Goal: Task Accomplishment & Management: Use online tool/utility

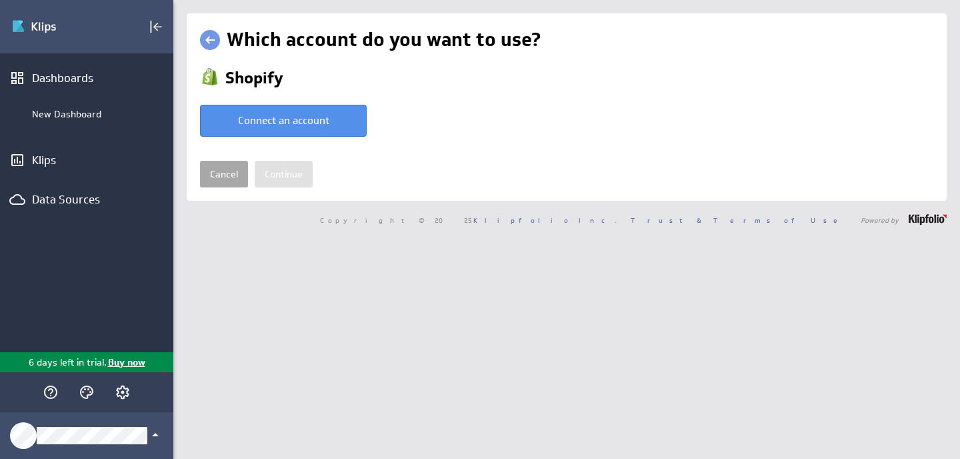
click at [224, 176] on link "Cancel" at bounding box center [224, 174] width 48 height 27
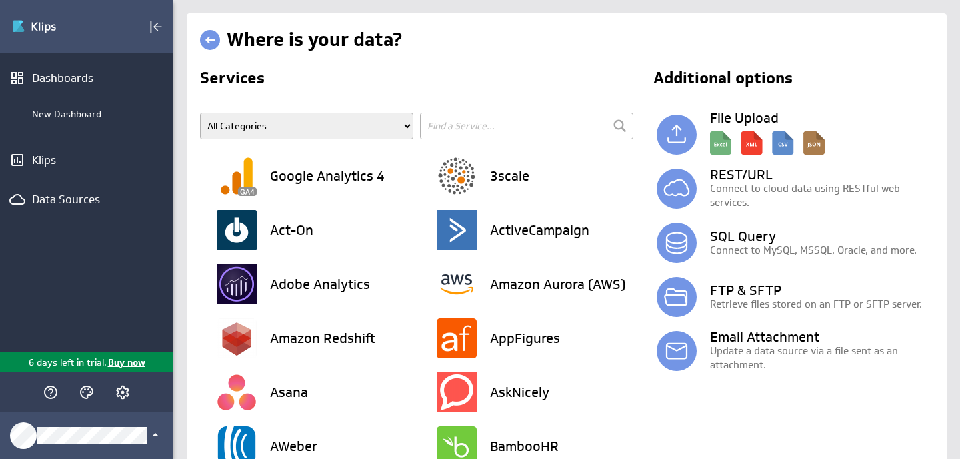
click at [525, 125] on input "text" at bounding box center [526, 126] width 213 height 27
type input "drip"
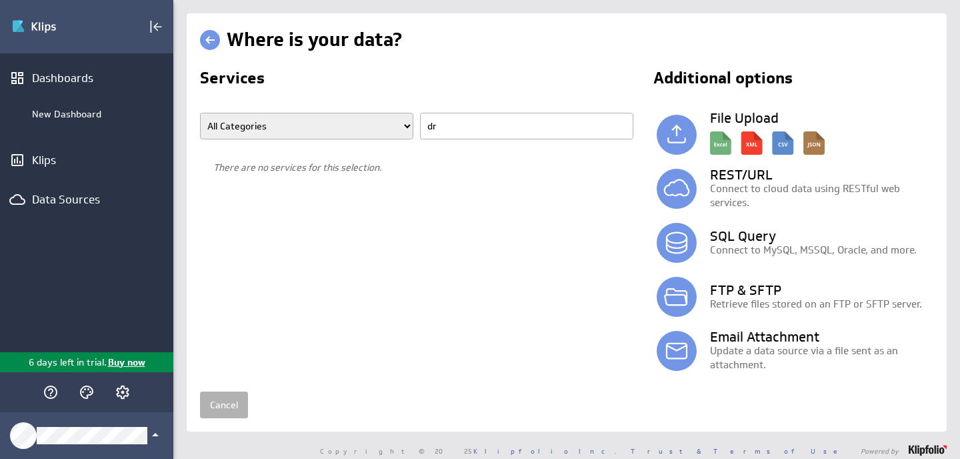
type input "d"
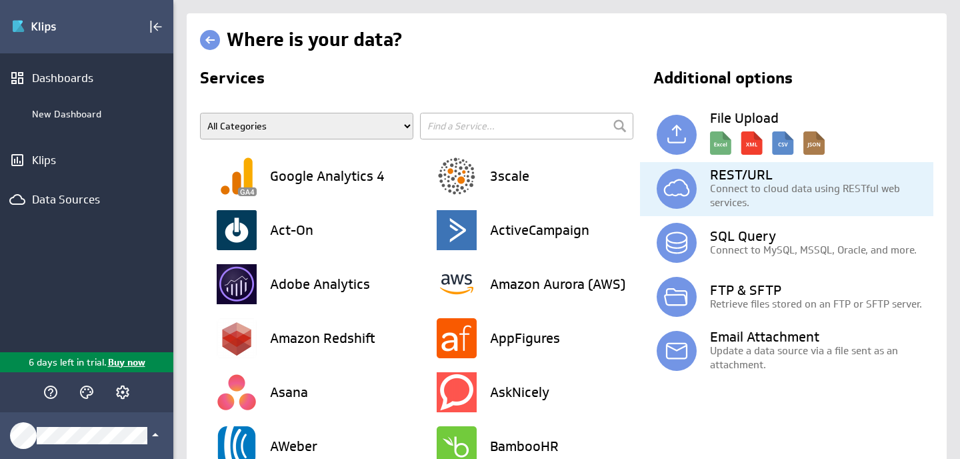
click at [675, 193] on img at bounding box center [677, 189] width 40 height 40
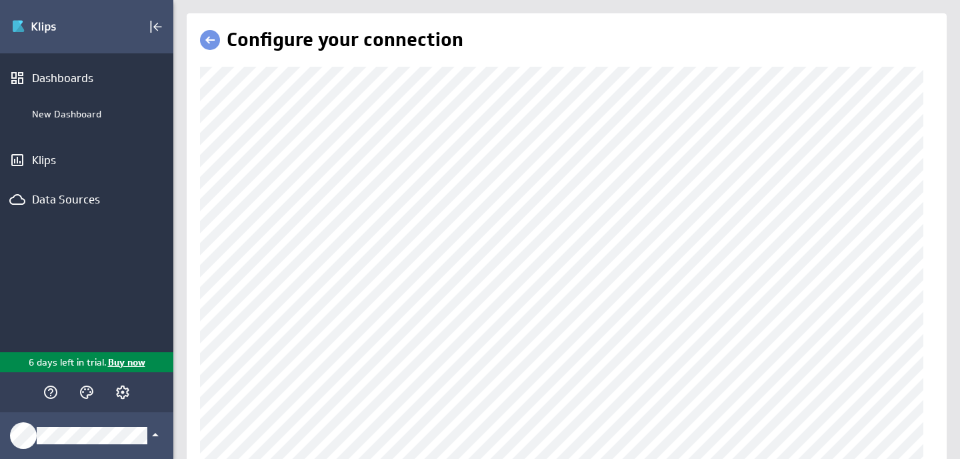
click at [217, 44] on link at bounding box center [210, 40] width 20 height 20
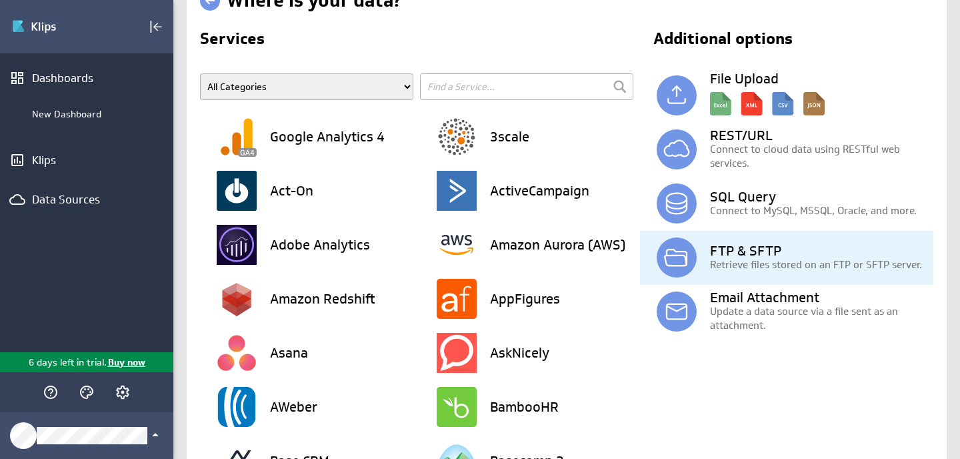
scroll to position [48, 0]
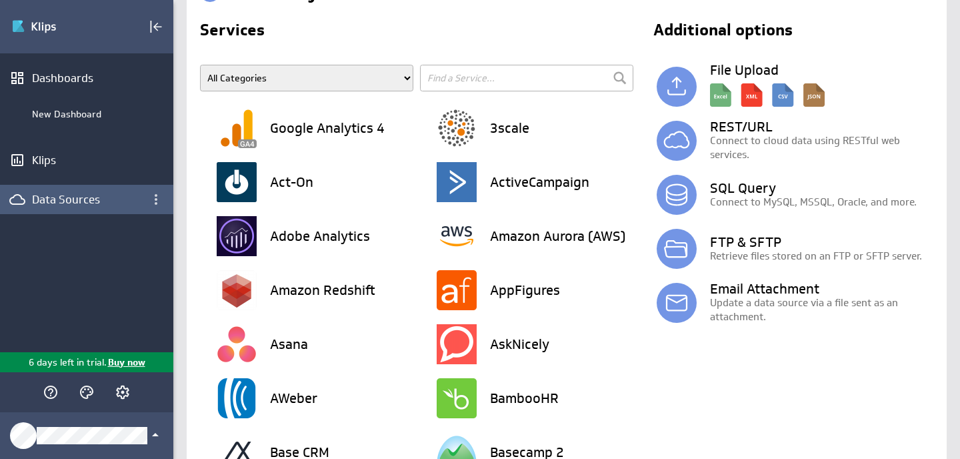
click at [55, 200] on div "Data Sources" at bounding box center [86, 199] width 109 height 15
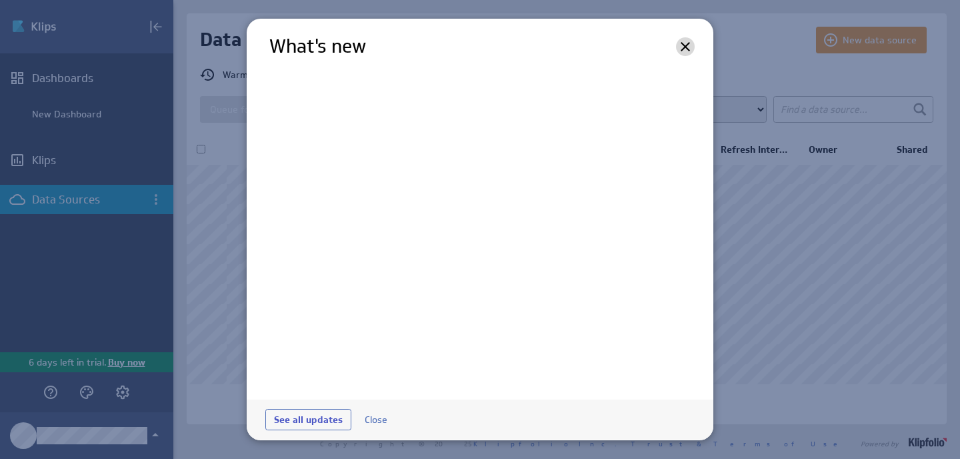
click at [688, 47] on icon at bounding box center [685, 47] width 16 height 16
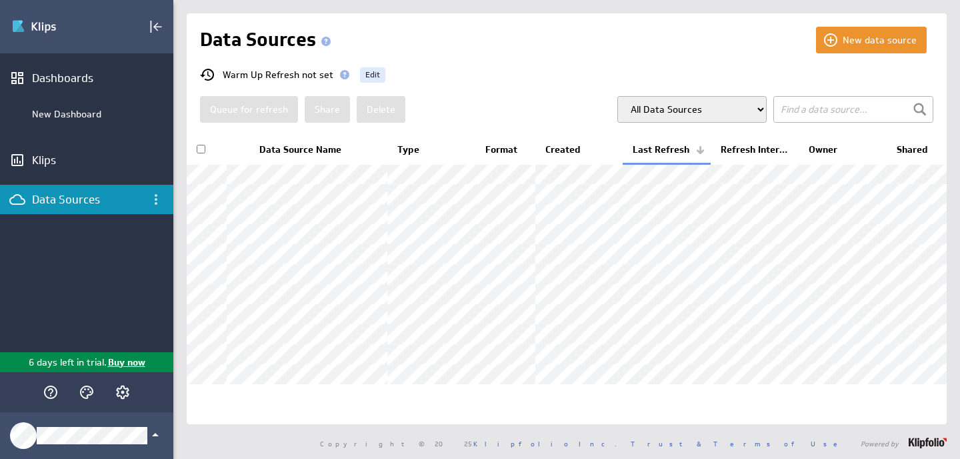
scroll to position [1, 0]
click at [611, 27] on div "Data Sources" at bounding box center [508, 38] width 616 height 27
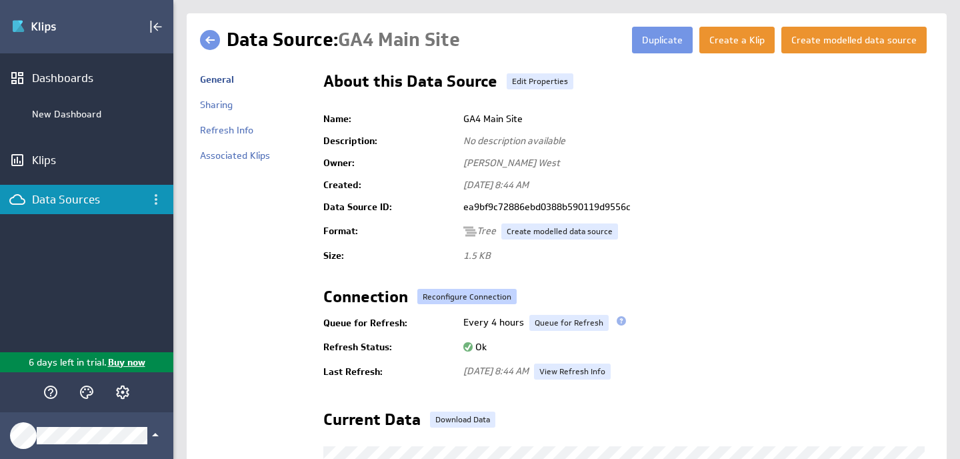
click at [447, 296] on link "Reconfigure Connection" at bounding box center [466, 297] width 99 height 16
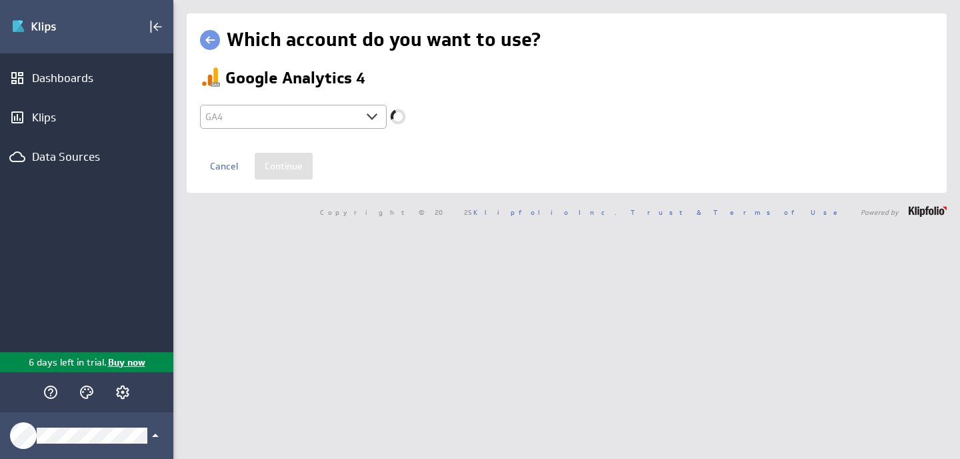
select select "64972b522afbc69f419b3d9f7572cd18"
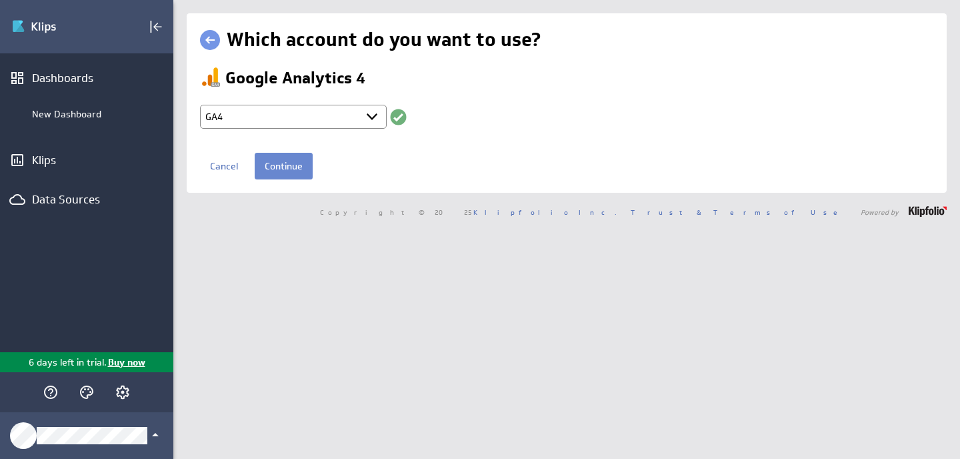
click at [286, 162] on input "Continue" at bounding box center [284, 166] width 58 height 27
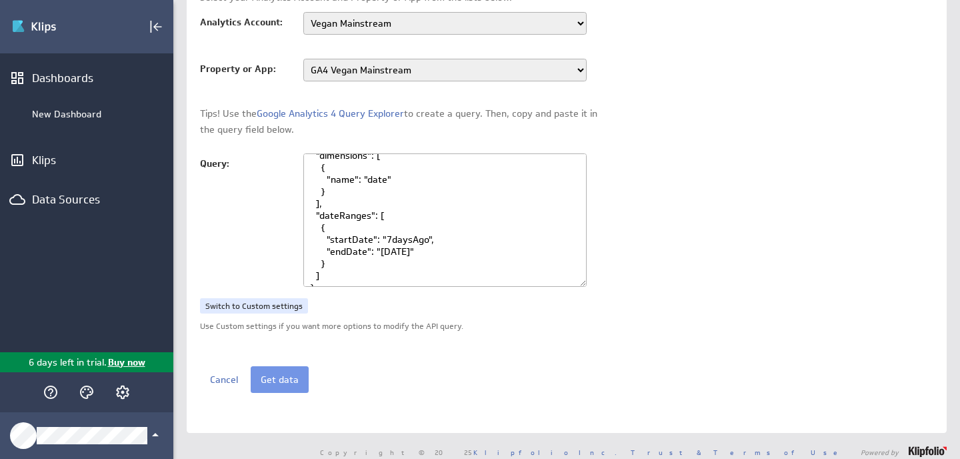
scroll to position [149, 0]
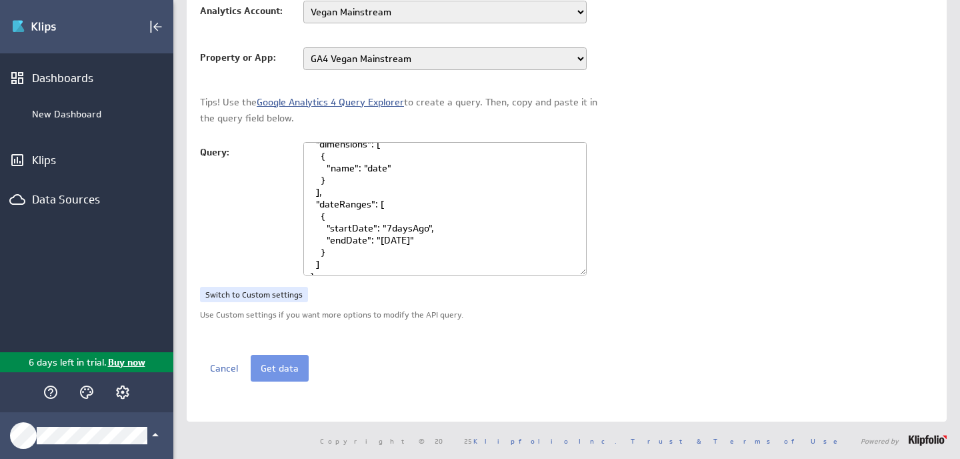
click at [382, 107] on link "Google Analytics 4 Query Explorer" at bounding box center [330, 102] width 147 height 12
